Goal: Transaction & Acquisition: Purchase product/service

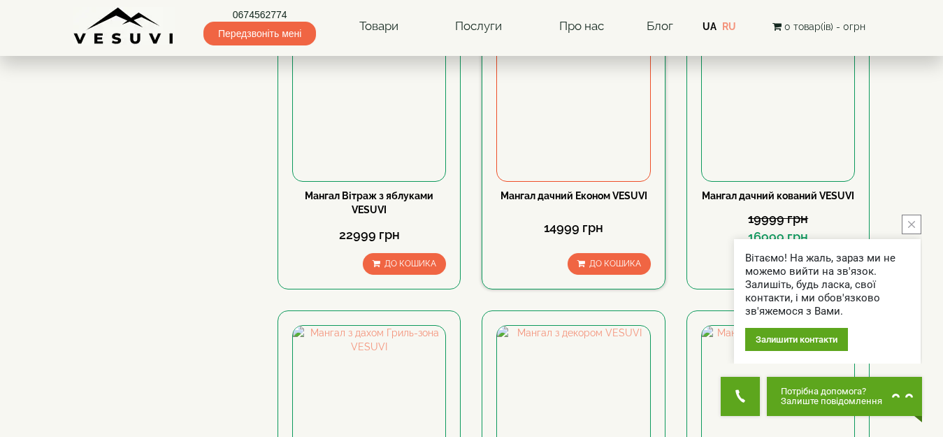
scroll to position [489, 0]
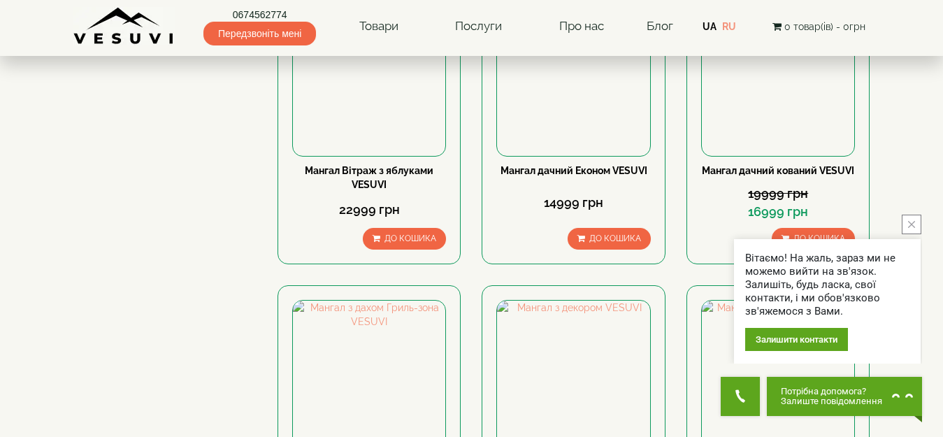
click at [912, 224] on icon "close button" at bounding box center [911, 224] width 7 height 7
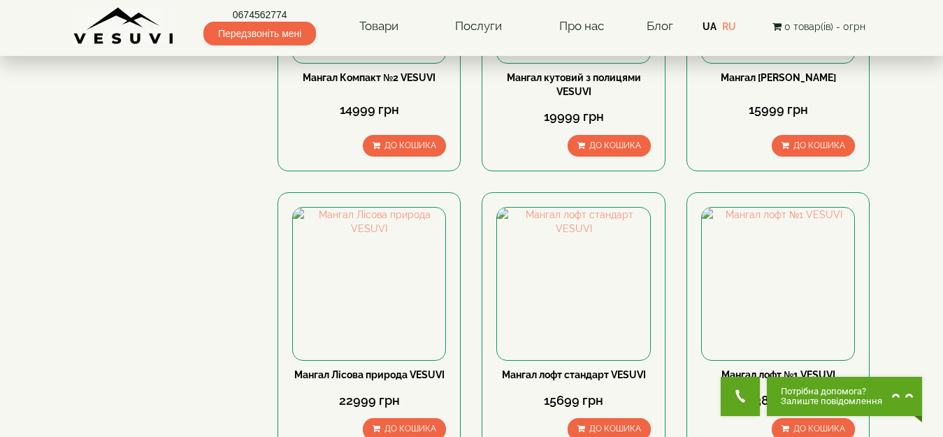
scroll to position [1188, 0]
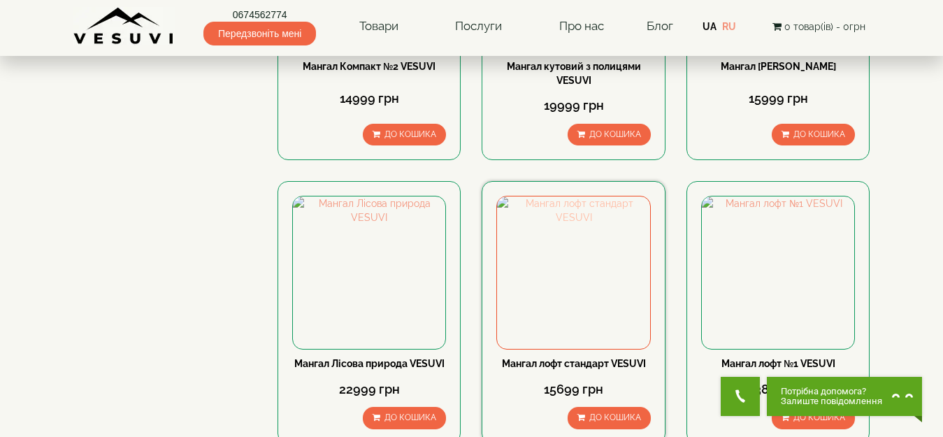
click at [573, 320] on img at bounding box center [573, 272] width 152 height 152
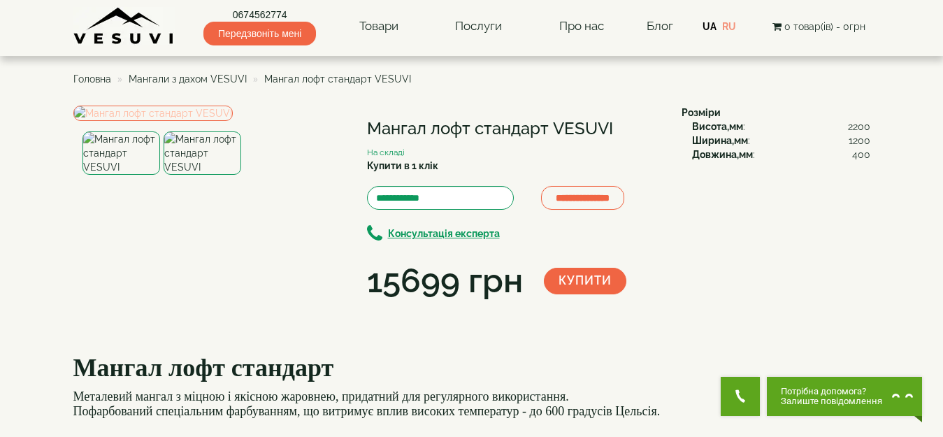
click at [228, 121] on img at bounding box center [152, 113] width 159 height 15
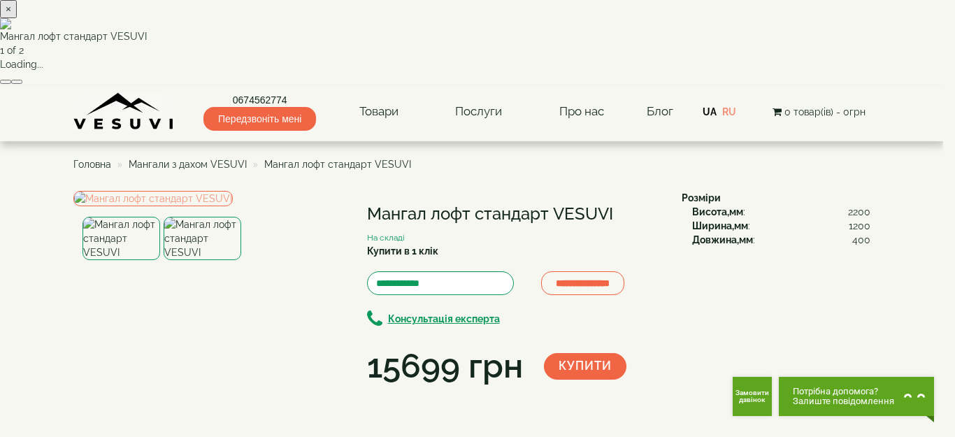
click at [22, 84] on button "button" at bounding box center [16, 82] width 11 height 4
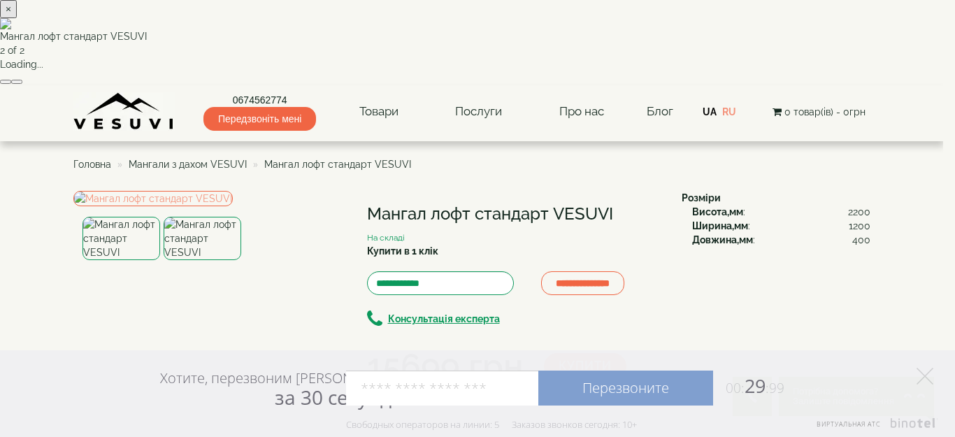
click at [17, 18] on button "×" at bounding box center [8, 9] width 17 height 18
